Goal: Transaction & Acquisition: Purchase product/service

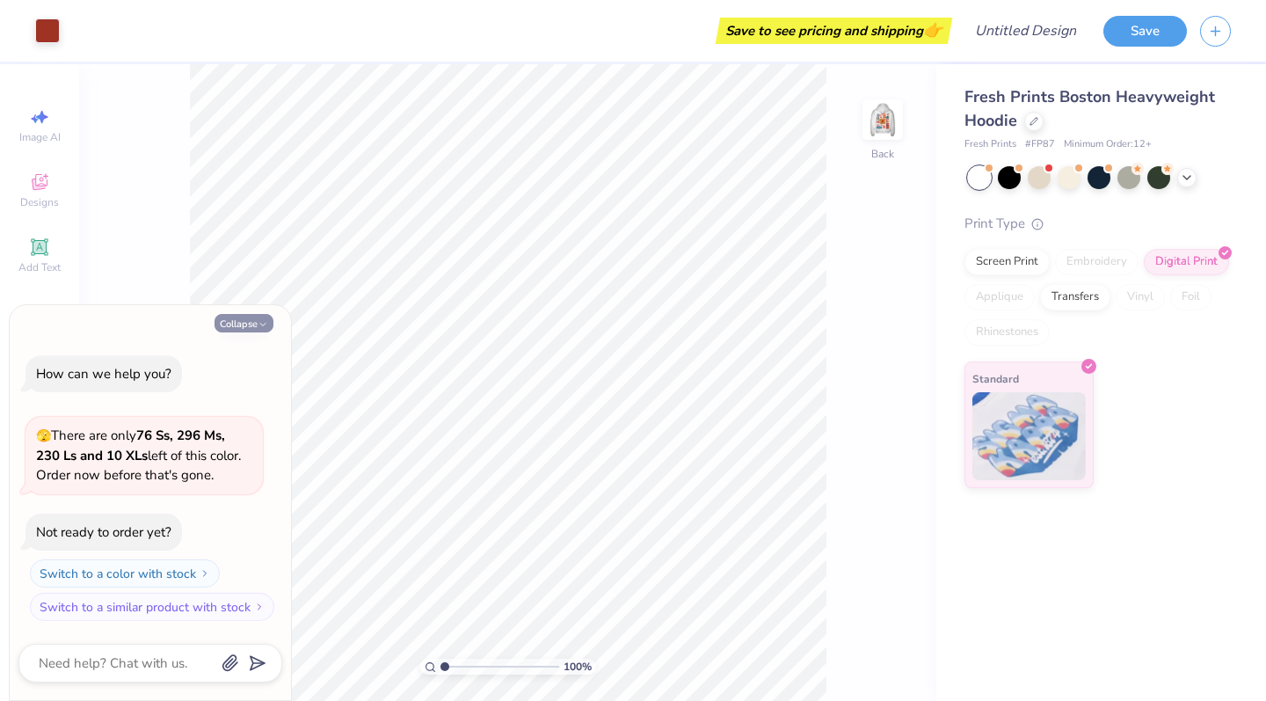
click at [250, 326] on button "Collapse" at bounding box center [244, 323] width 59 height 18
type textarea "x"
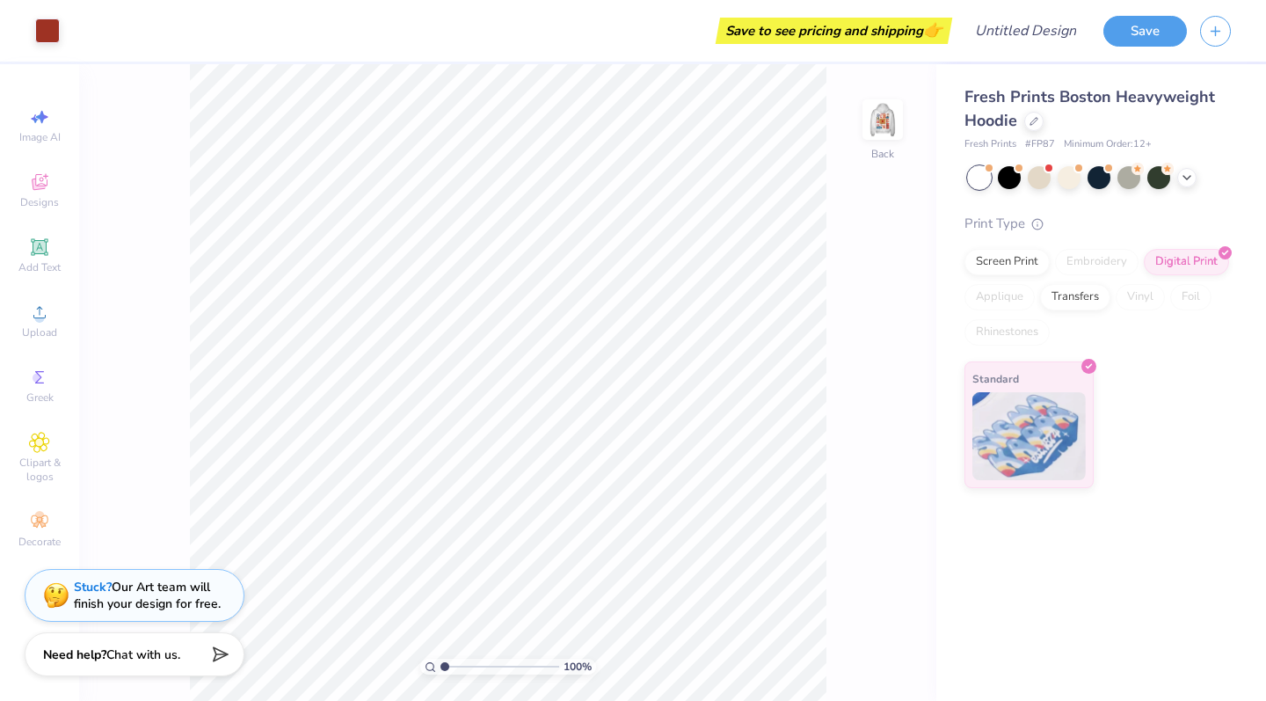
click at [860, 281] on div "100 % Back" at bounding box center [507, 382] width 857 height 637
click at [893, 135] on img at bounding box center [883, 119] width 70 height 70
click at [893, 134] on img at bounding box center [882, 119] width 35 height 35
click at [1036, 116] on icon at bounding box center [1034, 119] width 9 height 9
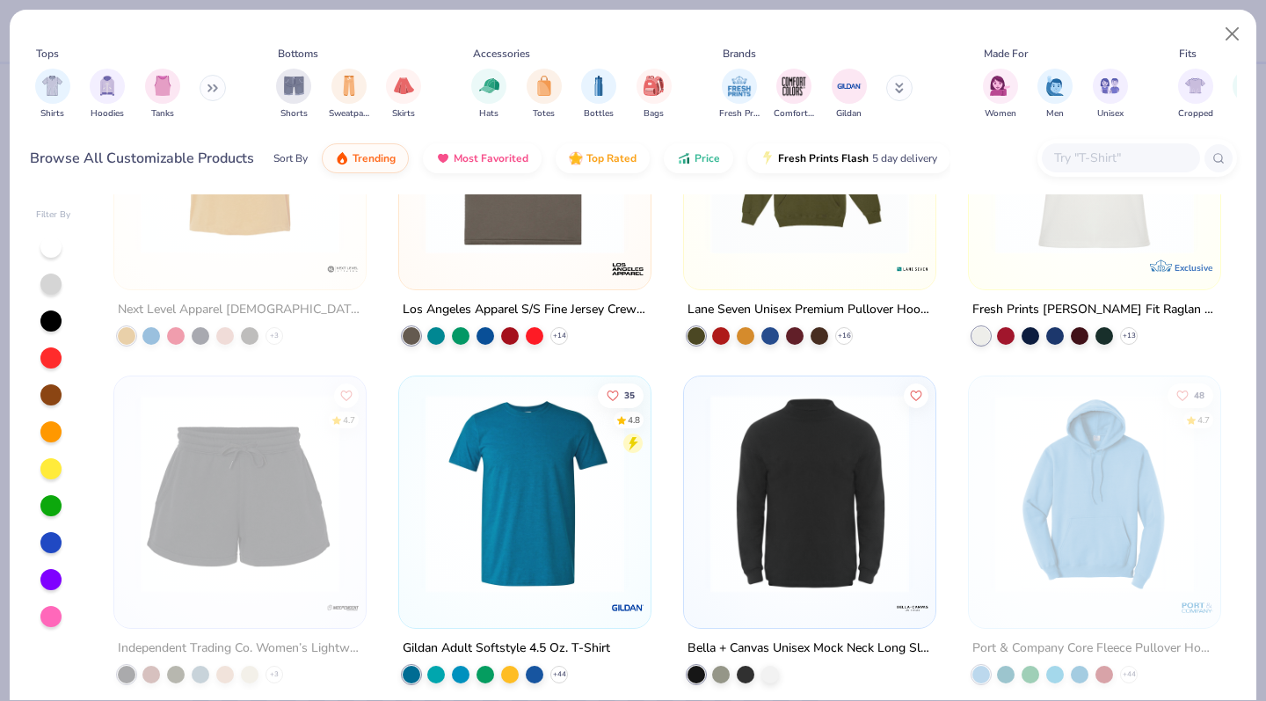
scroll to position [4207, 0]
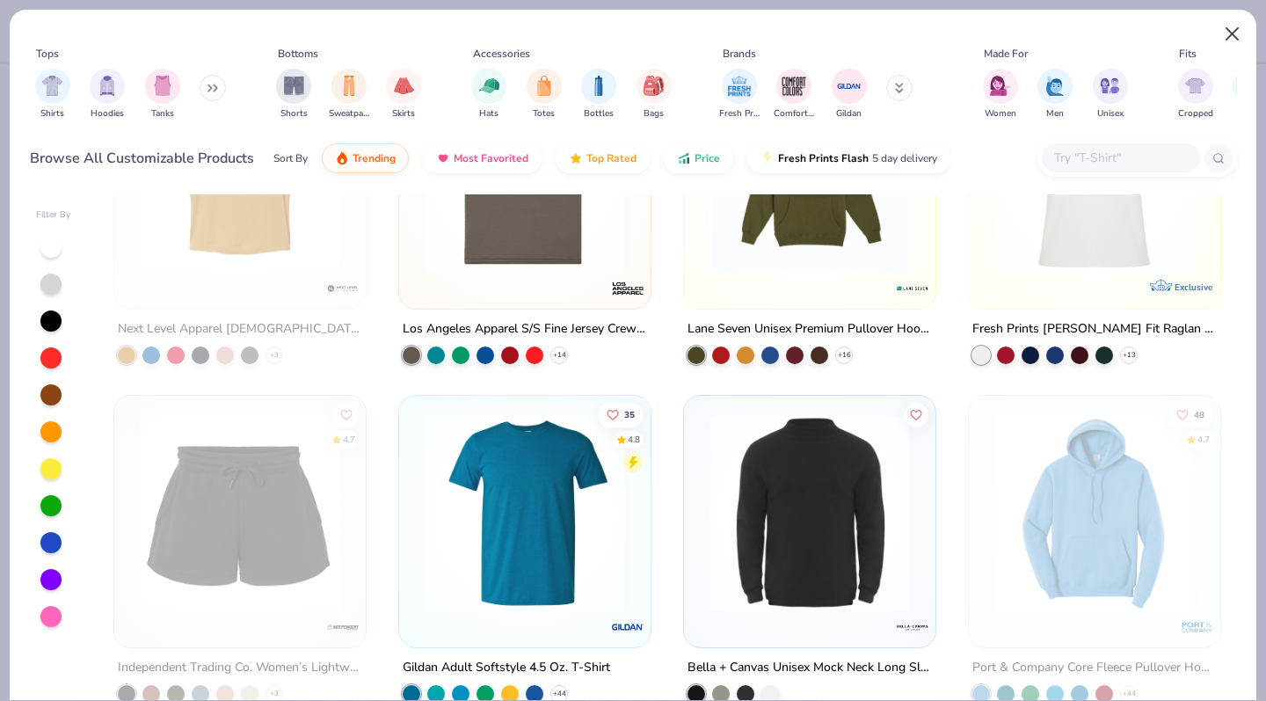
click at [1236, 38] on button "Close" at bounding box center [1232, 34] width 33 height 33
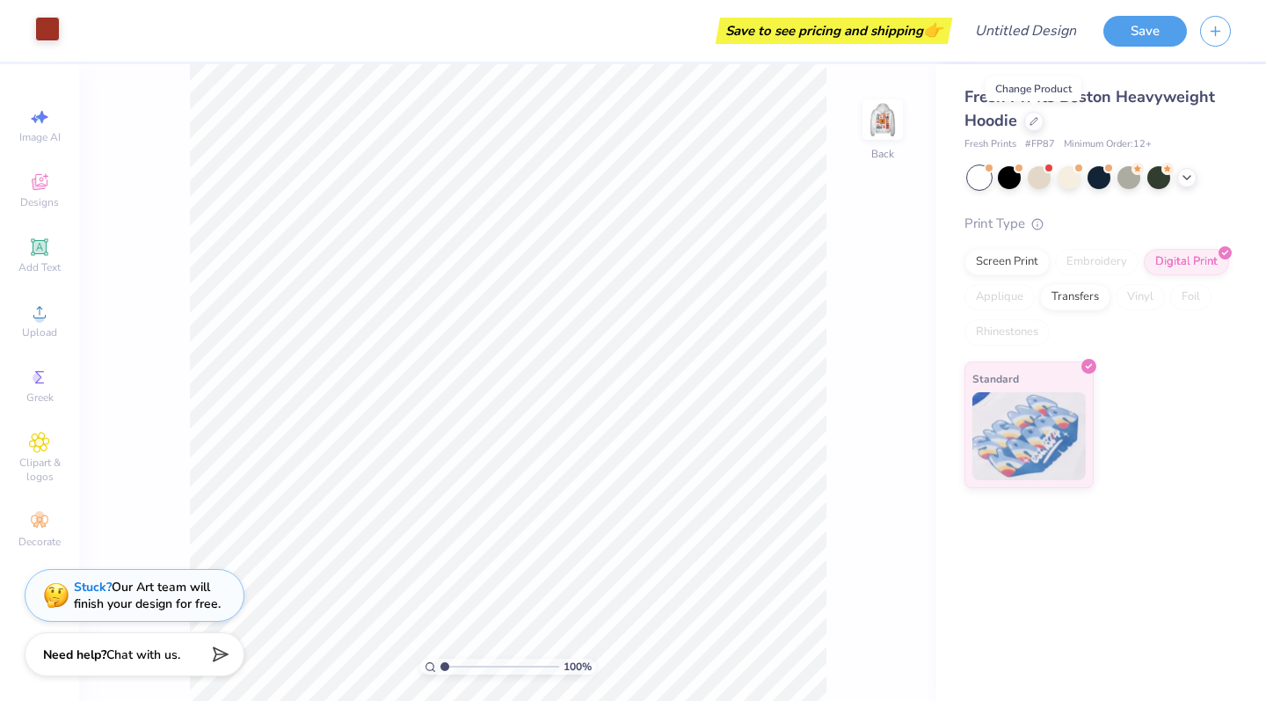
click at [55, 30] on div at bounding box center [47, 29] width 25 height 25
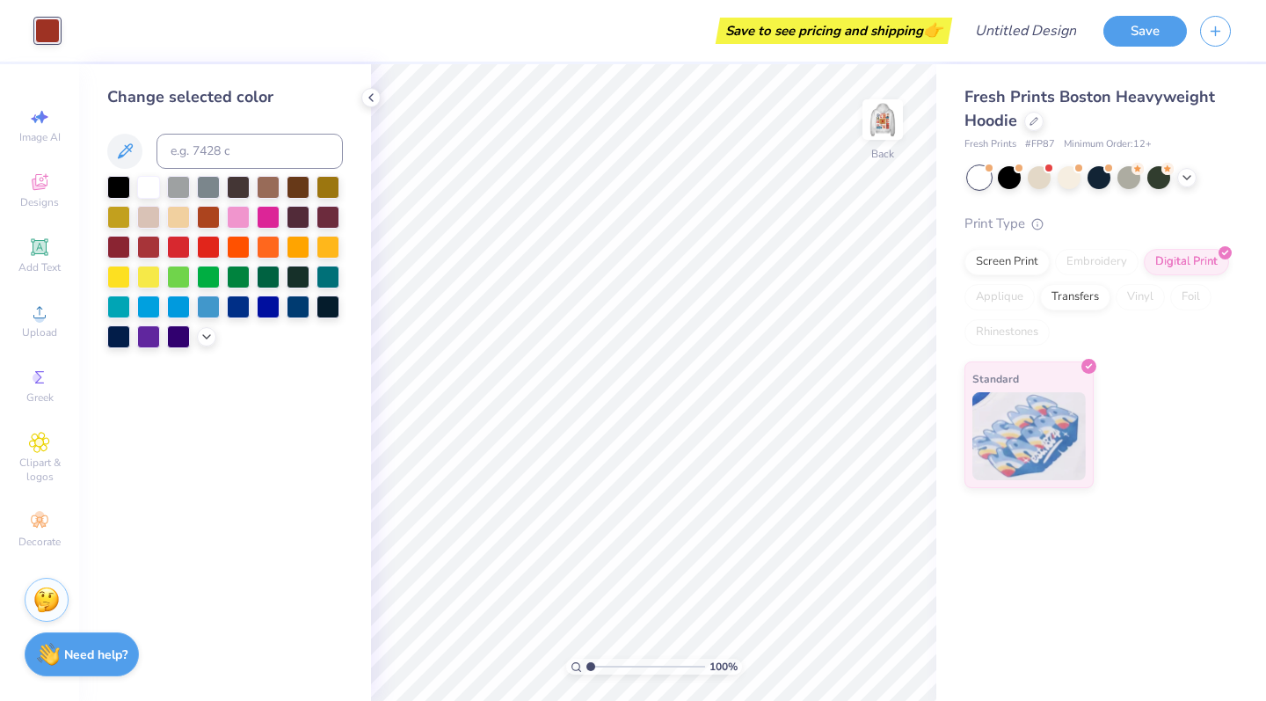
click at [142, 39] on div "Save to see pricing and shipping 👉" at bounding box center [510, 31] width 875 height 62
